Goal: Navigation & Orientation: Find specific page/section

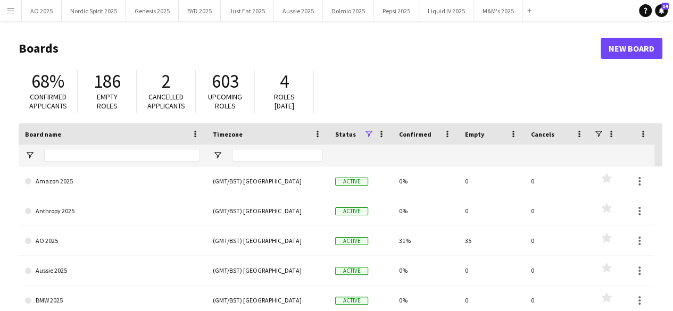
click at [9, 15] on button "Menu" at bounding box center [10, 10] width 21 height 21
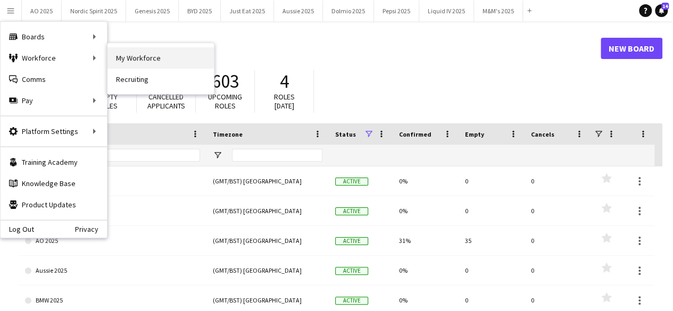
click at [122, 62] on link "My Workforce" at bounding box center [160, 57] width 106 height 21
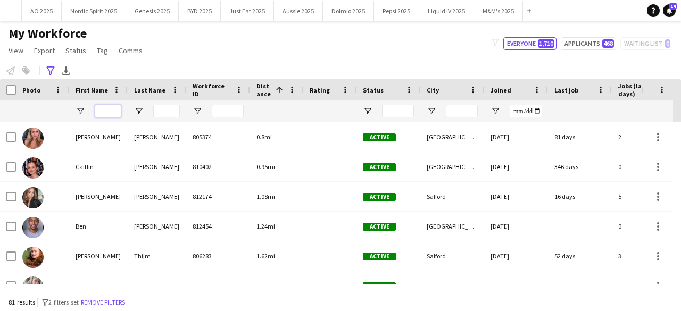
click at [120, 105] on input "First Name Filter Input" at bounding box center [108, 111] width 27 height 13
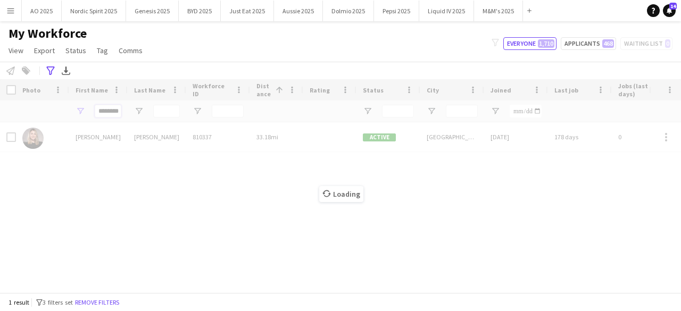
type input "********"
click at [29, 144] on div "Loading" at bounding box center [340, 185] width 681 height 213
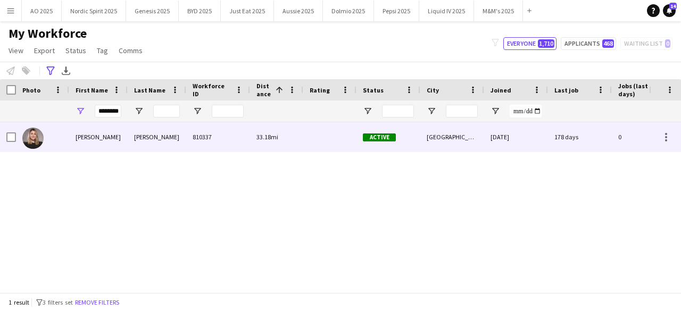
click at [30, 145] on img at bounding box center [32, 138] width 21 height 21
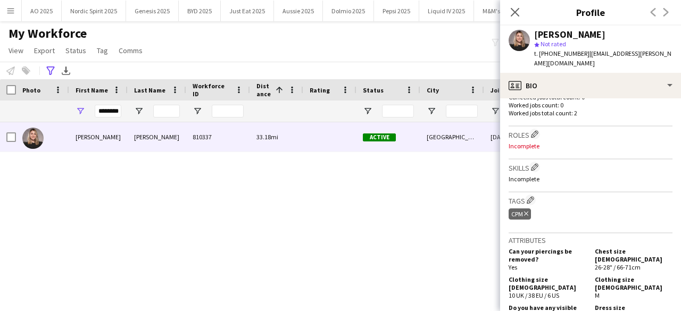
scroll to position [37, 0]
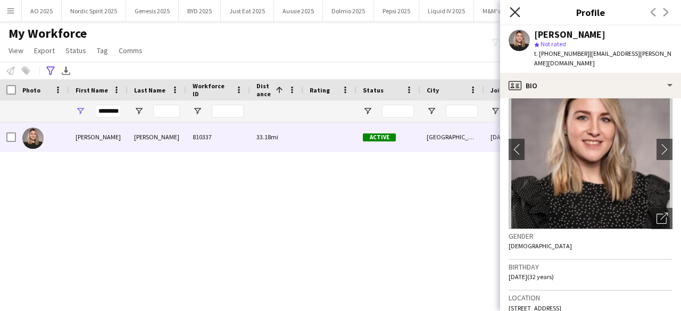
click at [513, 12] on icon "Close pop-in" at bounding box center [515, 12] width 10 height 10
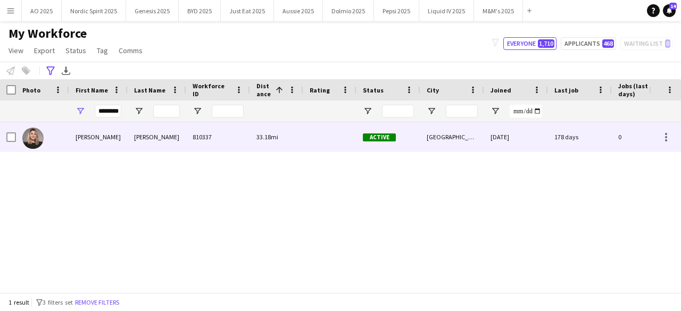
click at [34, 143] on img at bounding box center [32, 138] width 21 height 21
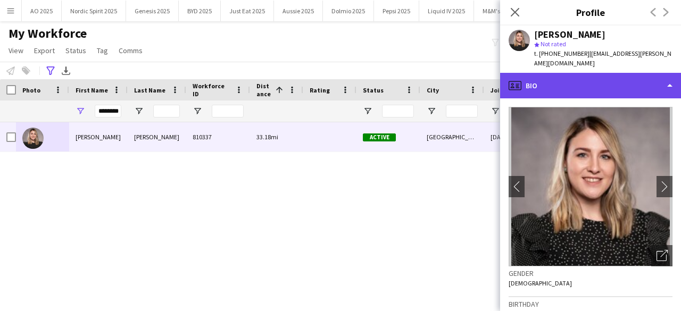
click at [552, 73] on div "profile Bio" at bounding box center [590, 86] width 181 height 26
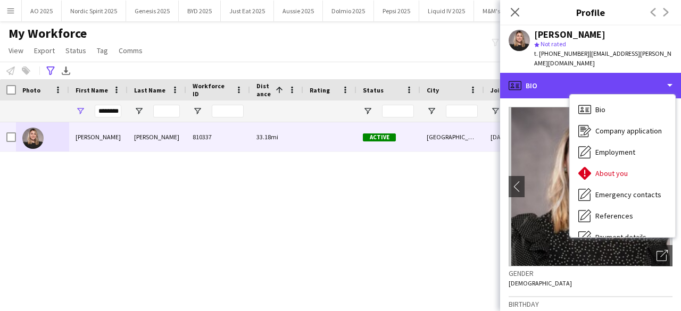
scroll to position [143, 0]
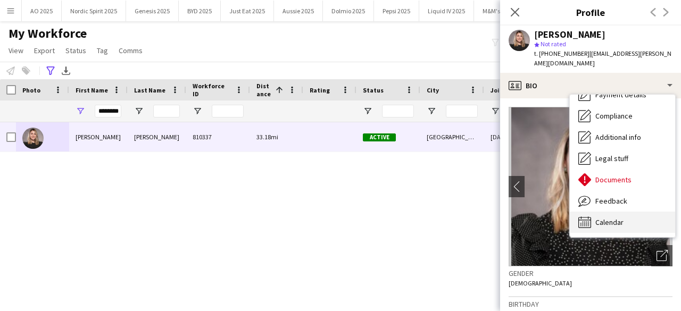
click at [613, 218] on span "Calendar" at bounding box center [609, 223] width 28 height 10
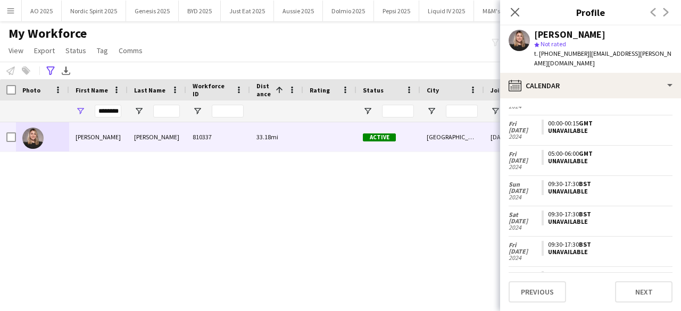
scroll to position [0, 0]
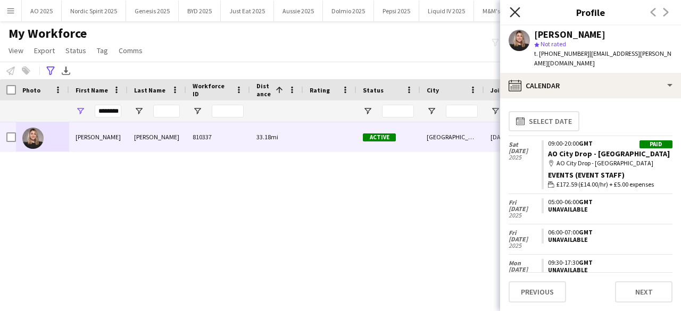
click at [516, 13] on icon at bounding box center [515, 12] width 10 height 10
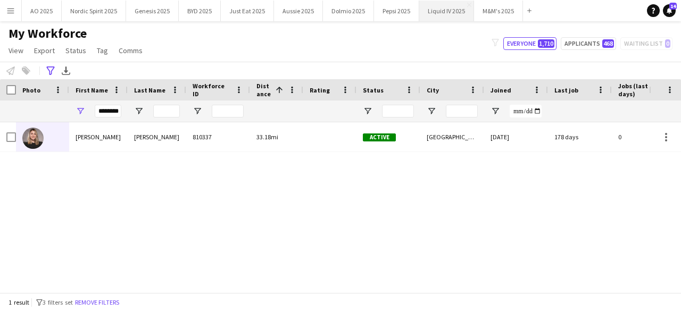
click at [434, 15] on button "Liquid IV 2025 Close" at bounding box center [446, 11] width 55 height 21
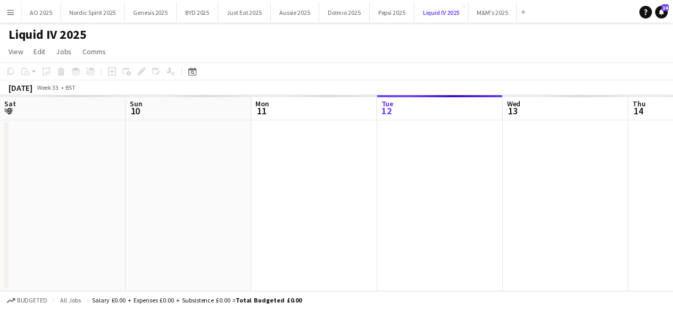
scroll to position [0, 254]
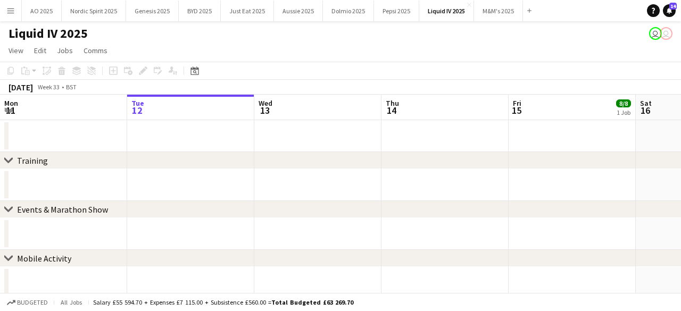
drag, startPoint x: 170, startPoint y: 139, endPoint x: 182, endPoint y: 137, distance: 11.9
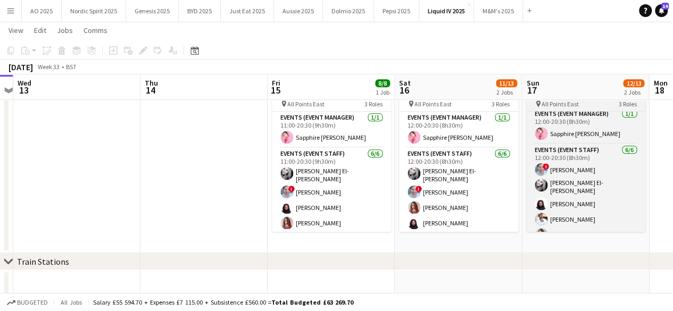
scroll to position [0, 0]
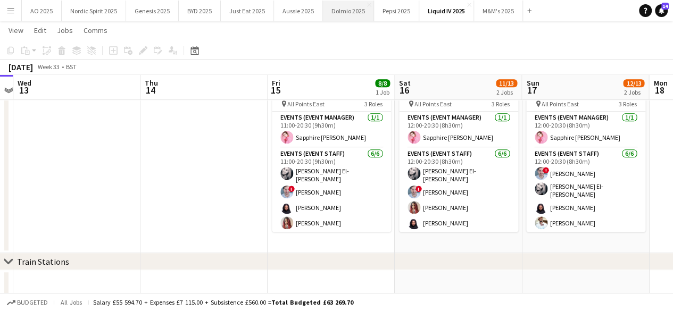
click at [325, 14] on button "Dolmio 2025 Close" at bounding box center [348, 11] width 51 height 21
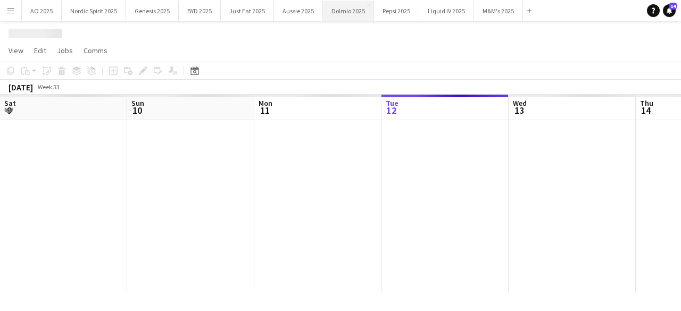
scroll to position [0, 254]
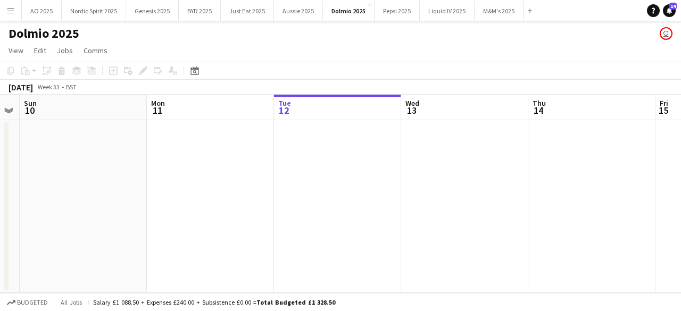
drag, startPoint x: 166, startPoint y: 178, endPoint x: 313, endPoint y: 163, distance: 147.6
click at [313, 163] on app-calendar-viewport "Fri 8 Sat 9 Sun 10 Mon 11 Tue 12 Wed 13 Thu 14 Fri 15 Sat 16 Sun 17 Mon 18" at bounding box center [340, 194] width 681 height 198
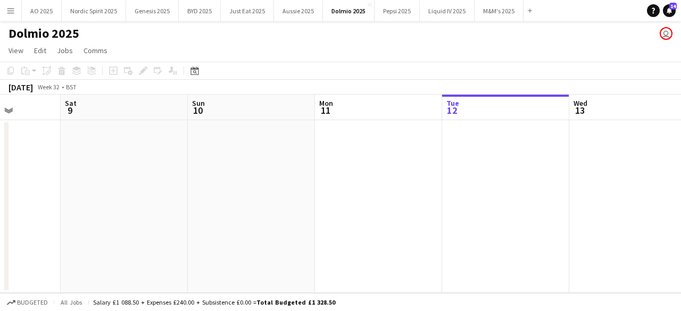
drag, startPoint x: 257, startPoint y: 180, endPoint x: 490, endPoint y: 215, distance: 235.6
click at [488, 216] on app-calendar-viewport "Wed 6 Thu 7 Fri 8 Sat 9 Sun 10 Mon 11 Tue 12 Wed 13 Thu 14 Fri 15 Sat 16" at bounding box center [340, 194] width 681 height 198
drag, startPoint x: 329, startPoint y: 213, endPoint x: 442, endPoint y: 230, distance: 113.6
click at [442, 230] on app-calendar-viewport "Mon 4 Tue 5 Wed 6 Thu 7 Fri 8 Sat 9 Sun 10 Mon 11 Tue 12 Wed 13 Thu 14" at bounding box center [340, 194] width 681 height 198
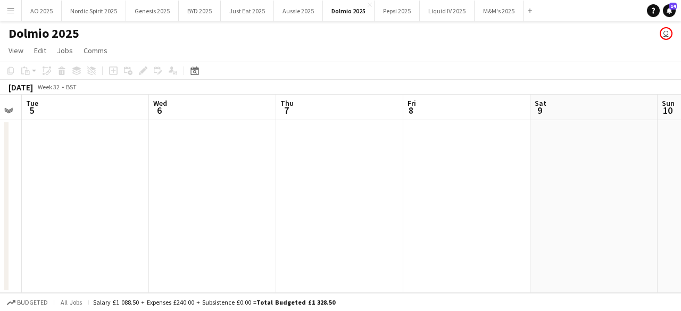
drag, startPoint x: 384, startPoint y: 204, endPoint x: 455, endPoint y: 208, distance: 71.4
click at [455, 208] on app-calendar-viewport "Sat 2 Sun 3 Mon 4 Tue 5 Wed 6 Thu 7 Fri 8 Sat 9 Sun 10 Mon 11 Tue 12" at bounding box center [340, 194] width 681 height 198
drag, startPoint x: 257, startPoint y: 190, endPoint x: 473, endPoint y: 175, distance: 217.0
click at [473, 175] on app-calendar-viewport "Fri 1 Sat 2 Sun 3 Mon 4 Tue 5 Wed 6 Thu 7 Fri 8 Sat 9 Sun 10 Mon 11" at bounding box center [340, 194] width 681 height 198
drag, startPoint x: 257, startPoint y: 184, endPoint x: 396, endPoint y: 195, distance: 138.8
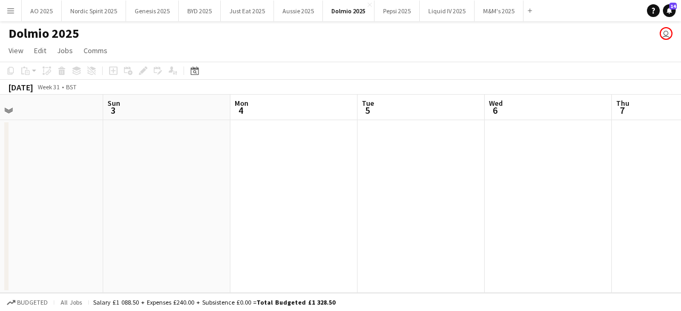
click at [476, 187] on app-calendar-viewport "Thu 31 Fri 1 Sat 2 Sun 3 Mon 4 Tue 5 Wed 6 Thu 7 Fri 8 Sat 9 Sun 10" at bounding box center [340, 194] width 681 height 198
drag, startPoint x: 238, startPoint y: 190, endPoint x: 413, endPoint y: 193, distance: 175.0
click at [446, 188] on app-calendar-viewport "Tue 29 Wed 30 Thu 31 Fri 1 Sat 2 Sun 3 Mon 4 Tue 5 Wed 6 Thu 7 Fri 8" at bounding box center [340, 194] width 681 height 198
drag, startPoint x: 243, startPoint y: 185, endPoint x: 431, endPoint y: 191, distance: 188.4
click at [435, 192] on app-calendar-viewport "Sun 27 Mon 28 Tue 29 Wed 30 Thu 31 Fri 1 Sat 2 Sun 3 Mon 4 Tue 5 Wed 6" at bounding box center [340, 194] width 681 height 198
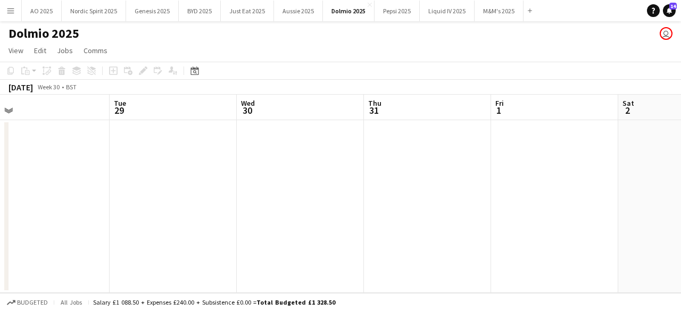
drag, startPoint x: 348, startPoint y: 180, endPoint x: 434, endPoint y: 180, distance: 85.6
click at [434, 180] on app-calendar-viewport "Sat 26 Sun 27 Mon 28 Tue 29 Wed 30 Thu 31 Fri 1 Sat 2 Sun 3 Mon 4 Tue 5" at bounding box center [340, 194] width 681 height 198
drag, startPoint x: 263, startPoint y: 186, endPoint x: 415, endPoint y: 188, distance: 152.2
click at [415, 188] on app-calendar-viewport "Fri 25 Sat 26 Sun 27 Mon 28 Tue 29 Wed 30 Thu 31 Fri 1 Sat 2 Sun 3 Mon 4" at bounding box center [340, 194] width 681 height 198
drag, startPoint x: 355, startPoint y: 184, endPoint x: 584, endPoint y: 146, distance: 231.8
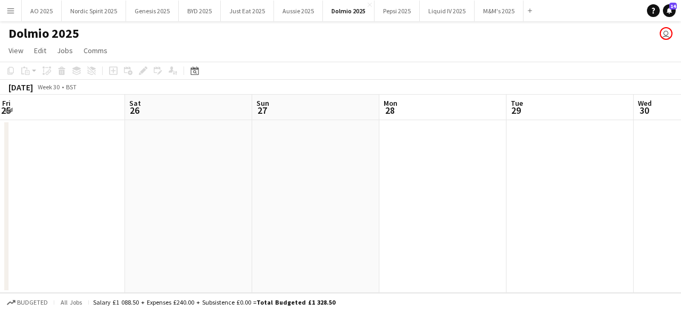
click at [583, 146] on app-calendar-viewport "Wed 23 Thu 24 Fri 25 Sat 26 Sun 27 Mon 28 Tue 29 Wed 30 Thu 31 Fri 1 Sat 2" at bounding box center [340, 194] width 681 height 198
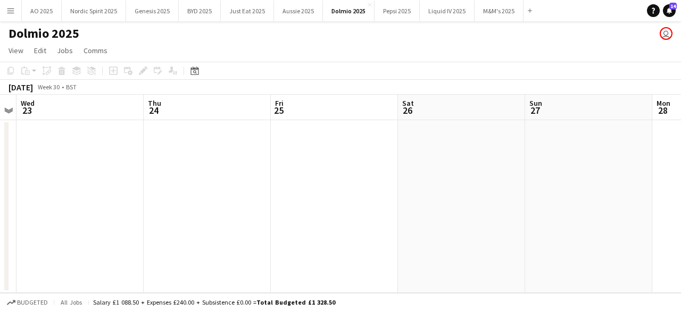
drag, startPoint x: 422, startPoint y: 146, endPoint x: 577, endPoint y: 153, distance: 155.5
click at [576, 153] on app-calendar-viewport "Mon 21 Tue 22 Wed 23 Thu 24 Fri 25 Sat 26 Sun 27 Mon 28 Tue 29 Wed 30 Thu 31" at bounding box center [340, 194] width 681 height 198
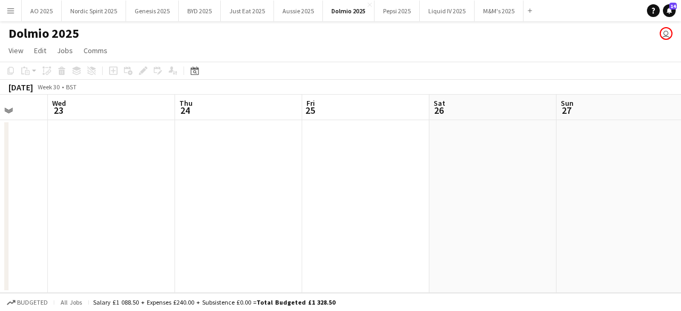
drag, startPoint x: 405, startPoint y: 144, endPoint x: 575, endPoint y: 147, distance: 170.3
click at [574, 147] on app-calendar-viewport "Sun 20 Mon 21 Tue 22 Wed 23 Thu 24 Fri 25 Sat 26 Sun 27 Mon 28 Tue 29 Wed 30" at bounding box center [340, 194] width 681 height 198
drag, startPoint x: 389, startPoint y: 151, endPoint x: 550, endPoint y: 152, distance: 160.7
click at [543, 152] on app-calendar-viewport "Sat 19 Sun 20 Mon 21 Tue 22 Wed 23 Thu 24 Fri 25 Sat 26 Sun 27 Mon 28 Tue 29" at bounding box center [340, 194] width 681 height 198
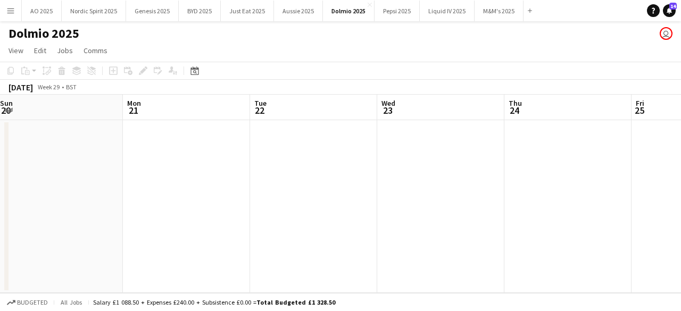
drag, startPoint x: 376, startPoint y: 152, endPoint x: 520, endPoint y: 153, distance: 144.2
click at [518, 153] on app-calendar-viewport "Fri 18 Sat 19 Sun 20 Mon 21 Tue 22 Wed 23 Thu 24 Fri 25 Sat 26 Sun 27 Mon 28" at bounding box center [340, 194] width 681 height 198
drag, startPoint x: 340, startPoint y: 165, endPoint x: 524, endPoint y: 154, distance: 183.9
click at [520, 154] on app-calendar-viewport "Wed 16 Thu 17 Fri 18 Sat 19 Sun 20 Mon 21 Tue 22 Wed 23 Thu 24 Fri 25 Sat 26" at bounding box center [340, 194] width 681 height 198
drag, startPoint x: 353, startPoint y: 157, endPoint x: 525, endPoint y: 157, distance: 171.8
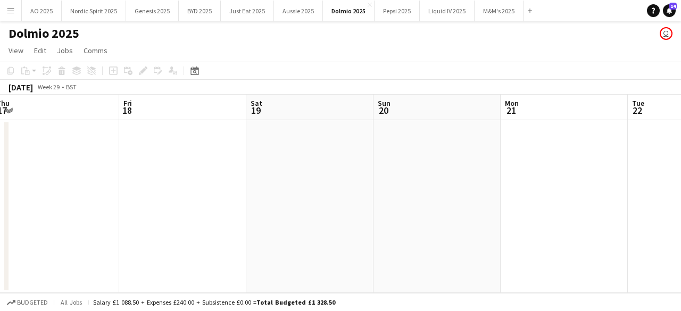
click at [523, 157] on app-calendar-viewport "Tue 15 Wed 16 Thu 17 Fri 18 Sat 19 Sun 20 Mon 21 Tue 22 Wed 23 Thu 24 Fri 25" at bounding box center [340, 194] width 681 height 198
drag, startPoint x: 477, startPoint y: 159, endPoint x: 513, endPoint y: 161, distance: 36.8
click at [512, 161] on app-calendar-viewport "Mon 14 Tue 15 Wed 16 Thu 17 Fri 18 Sat 19 Sun 20 Mon 21 Tue 22 Wed 23 Thu 24" at bounding box center [340, 194] width 681 height 198
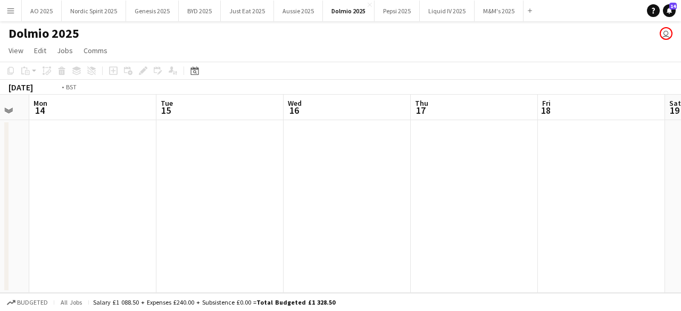
drag, startPoint x: 429, startPoint y: 148, endPoint x: 523, endPoint y: 153, distance: 94.3
click at [523, 153] on app-calendar-viewport "Sat 12 4/4 1 Job Sun 13 Mon 14 Tue 15 Wed 16 Thu 17 Fri 18 Sat 19 Sun 20 Mon 21…" at bounding box center [340, 194] width 681 height 198
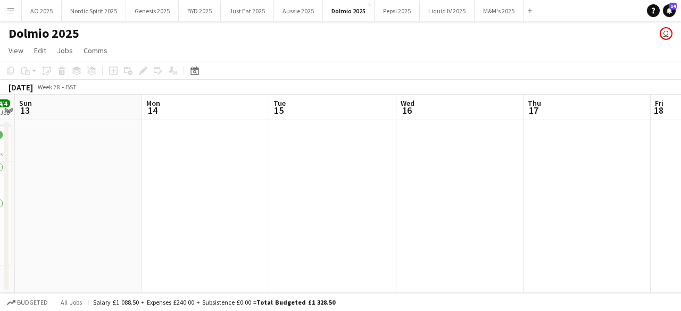
drag, startPoint x: 361, startPoint y: 147, endPoint x: 518, endPoint y: 147, distance: 157.5
click at [515, 147] on app-calendar-viewport "Fri 11 4/4 1 Job Sat 12 4/4 1 Job Sun 13 Mon 14 Tue 15 Wed 16 Thu 17 Fri 18 Sat…" at bounding box center [340, 194] width 681 height 198
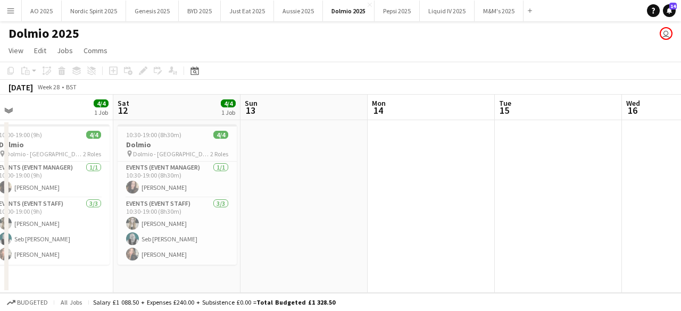
scroll to position [0, 267]
drag, startPoint x: 526, startPoint y: 148, endPoint x: 619, endPoint y: 151, distance: 92.6
click at [619, 151] on app-calendar-viewport "Wed 9 Thu 10 Fri 11 4/4 1 Job Sat 12 4/4 1 Job Sun 13 Mon 14 Tue 15 Wed 16 Thu …" at bounding box center [340, 194] width 681 height 198
